Goal: Task Accomplishment & Management: Complete application form

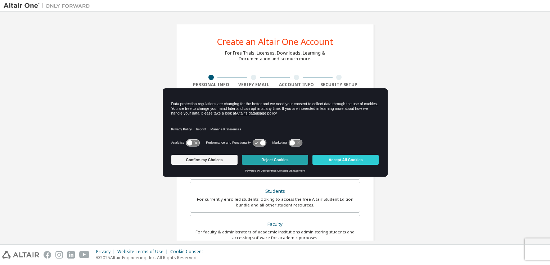
click at [288, 161] on button "Reject Cookies" at bounding box center [275, 160] width 66 height 10
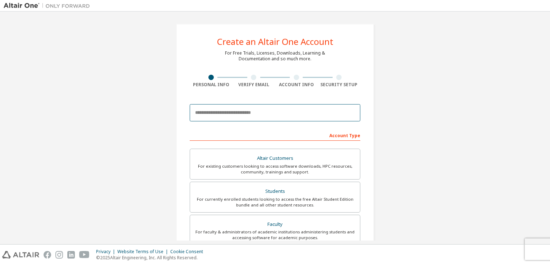
click at [292, 116] on input "email" at bounding box center [275, 112] width 170 height 17
type input "**********"
type input "******"
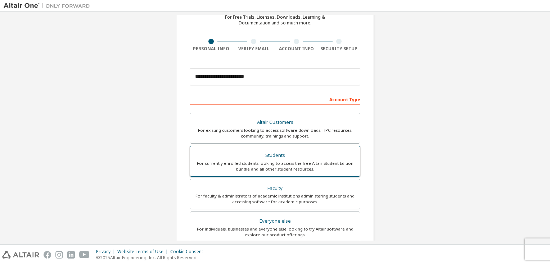
click at [276, 164] on div "For currently enrolled students looking to access the free Altair Student Editi…" at bounding box center [274, 167] width 161 height 12
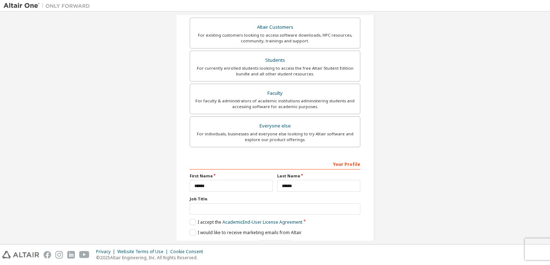
scroll to position [144, 0]
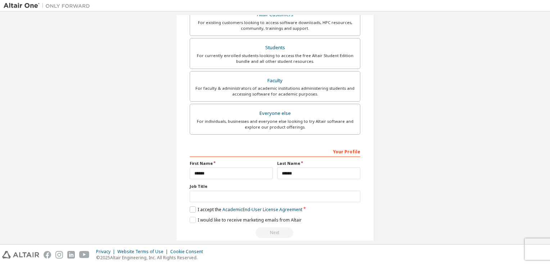
click at [192, 209] on label "I accept the Academic End-User License Agreement" at bounding box center [246, 210] width 113 height 6
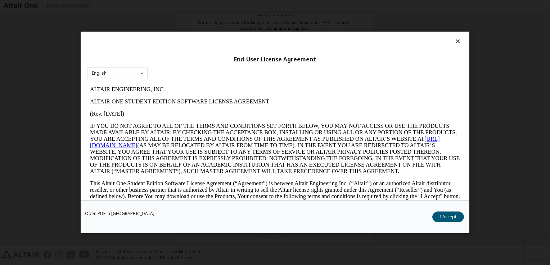
scroll to position [0, 0]
click at [442, 217] on button "I Accept" at bounding box center [448, 217] width 32 height 11
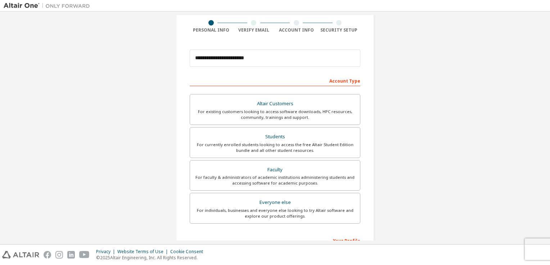
scroll to position [153, 0]
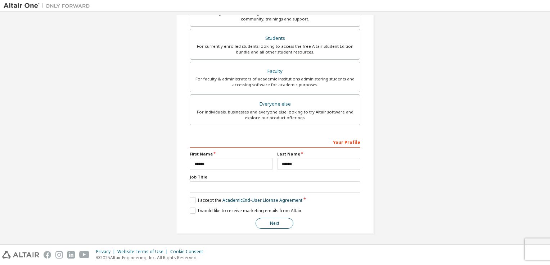
click at [276, 222] on button "Next" at bounding box center [274, 223] width 38 height 11
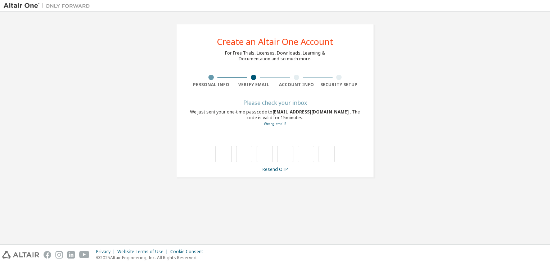
scroll to position [0, 0]
click at [222, 152] on input "text" at bounding box center [223, 154] width 16 height 17
type input "*"
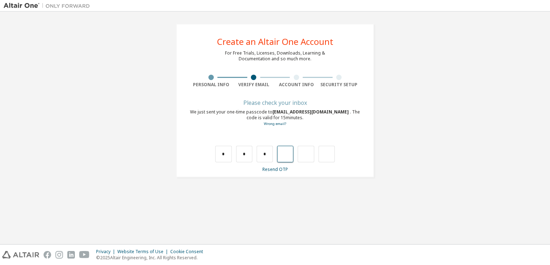
type input "*"
